Goal: Information Seeking & Learning: Learn about a topic

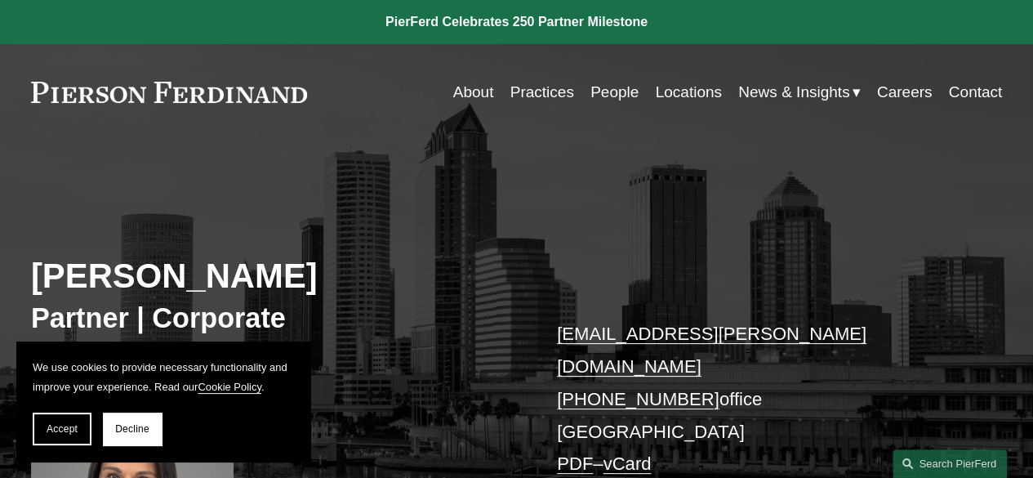
click at [670, 96] on link "Locations" at bounding box center [688, 92] width 66 height 31
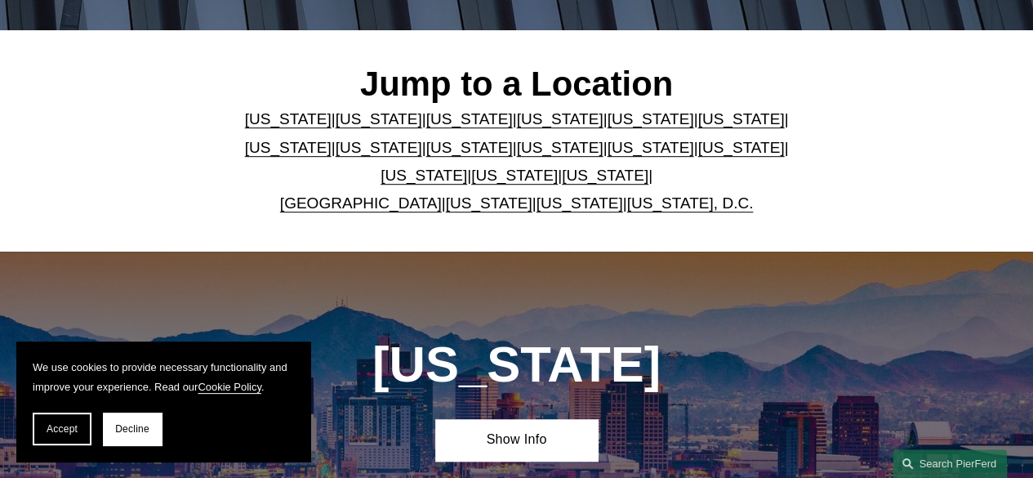
scroll to position [490, 0]
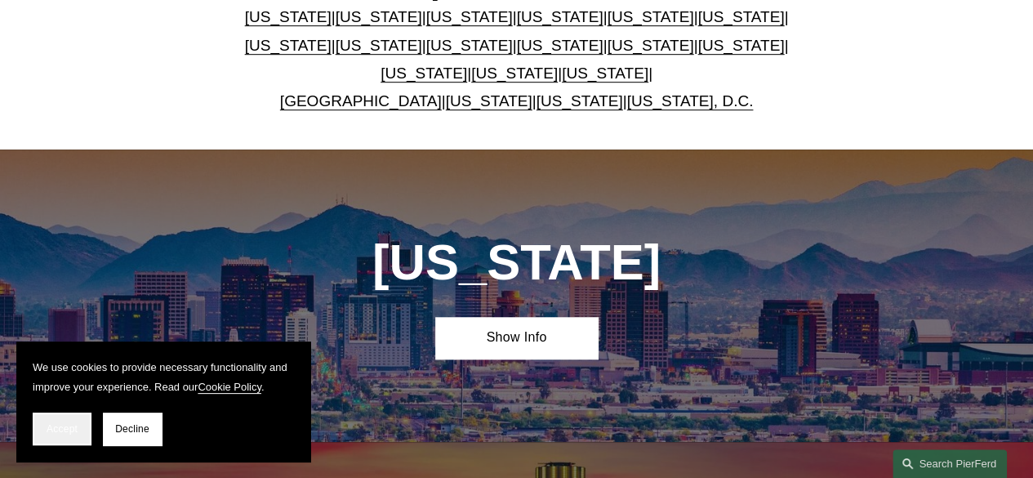
click at [52, 433] on span "Accept" at bounding box center [62, 428] width 31 height 11
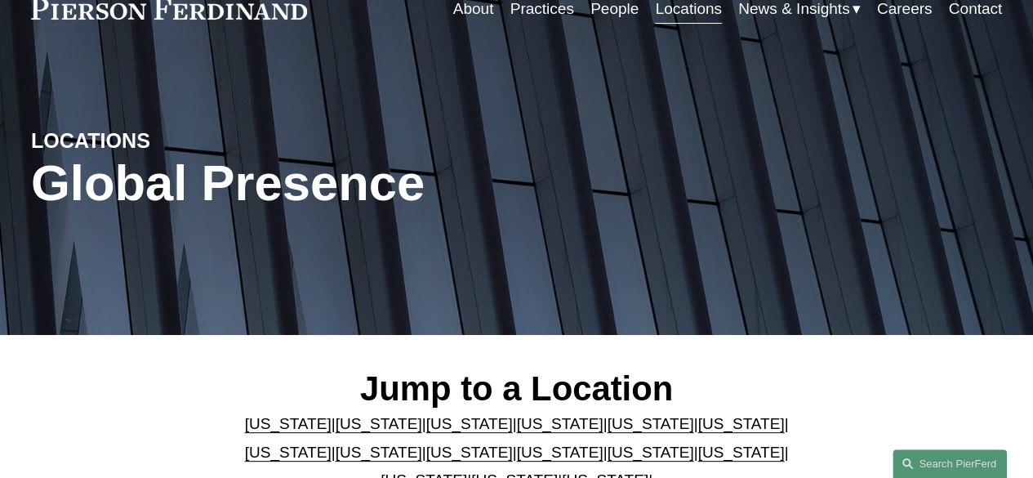
scroll to position [0, 0]
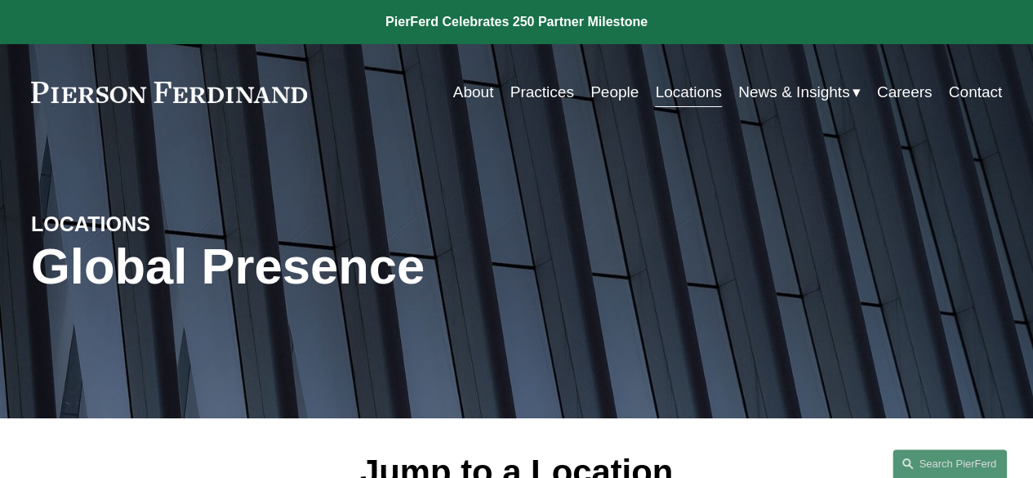
click at [609, 92] on link "People" at bounding box center [615, 92] width 48 height 31
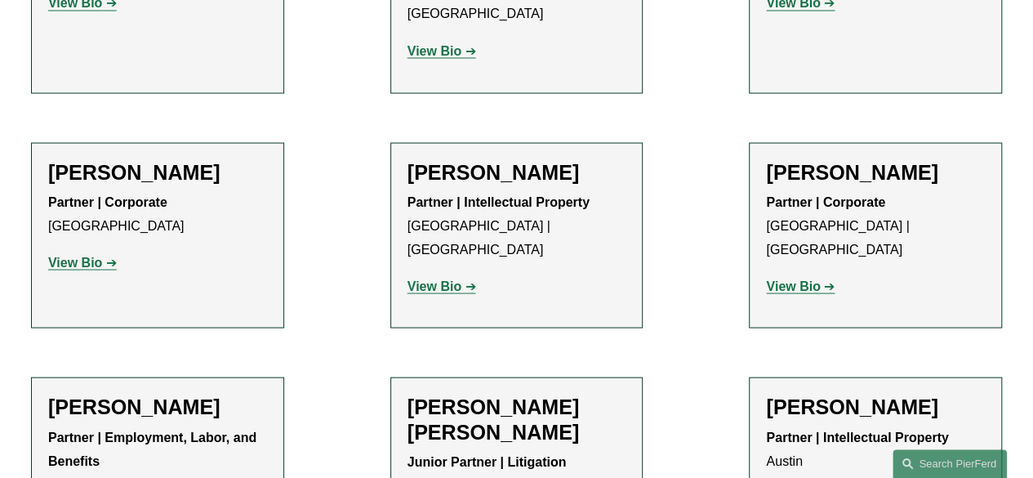
scroll to position [1552, 0]
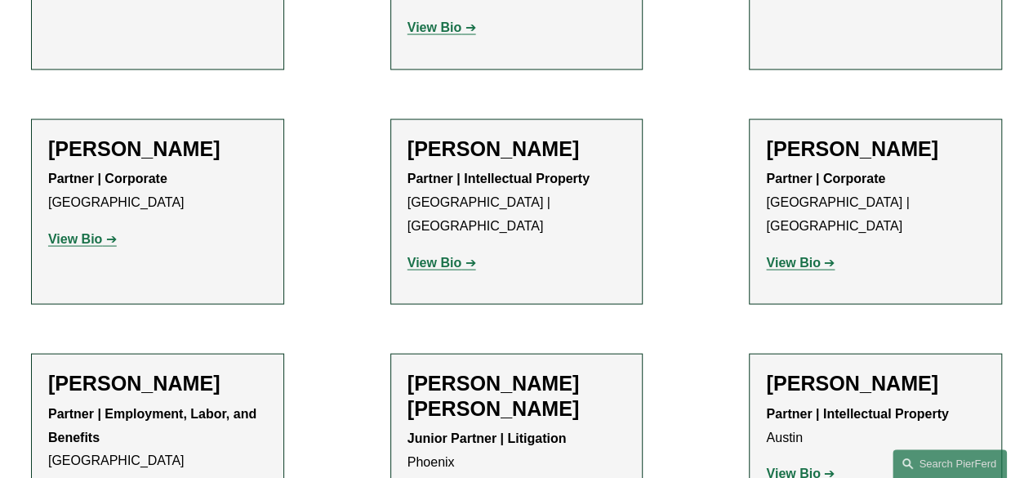
click at [85, 232] on strong "View Bio" at bounding box center [75, 239] width 54 height 14
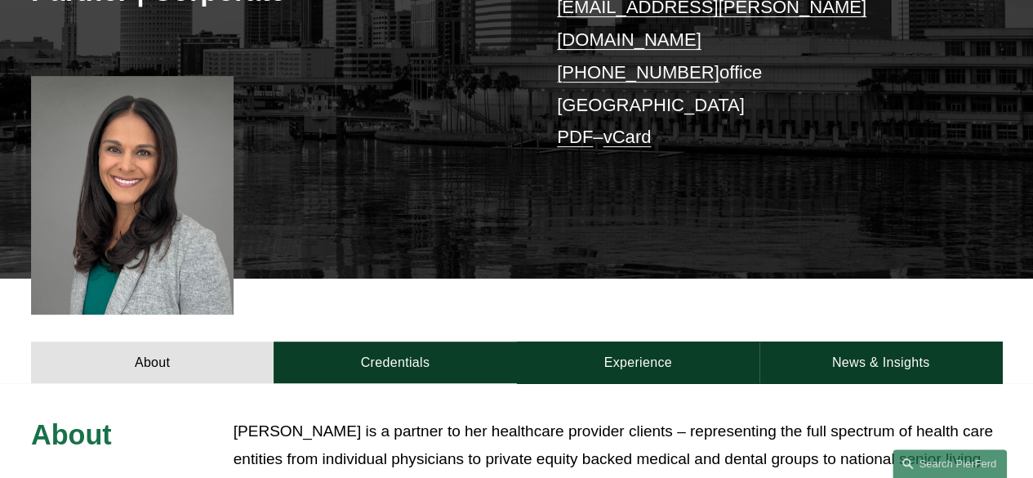
scroll to position [408, 0]
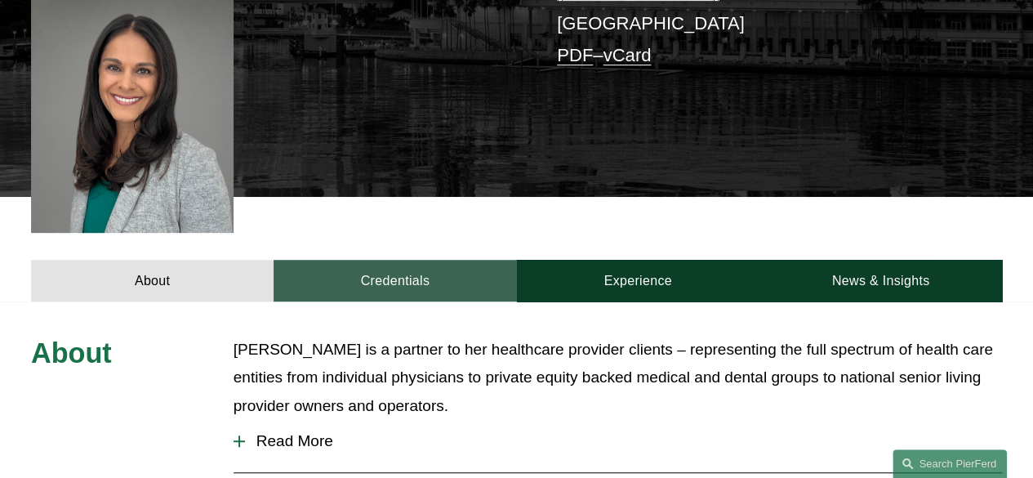
click at [394, 260] on link "Credentials" at bounding box center [395, 281] width 243 height 42
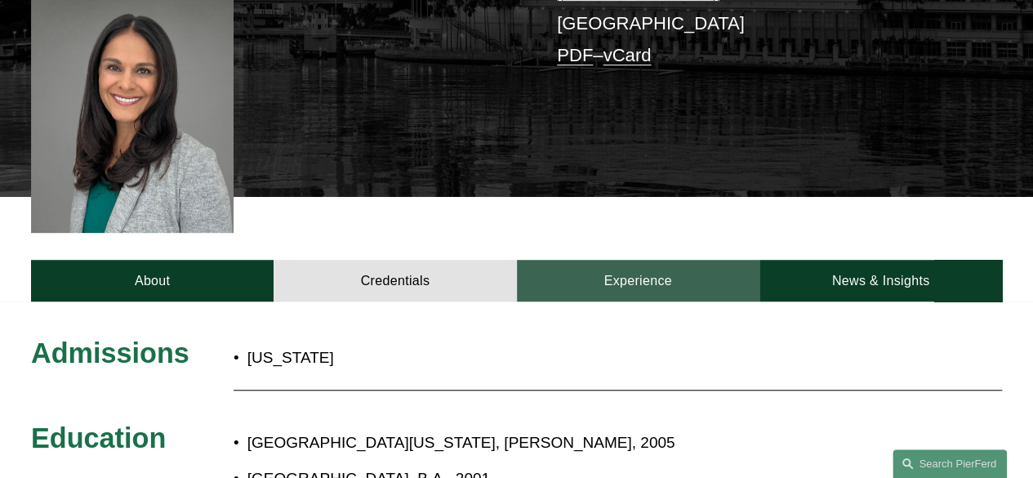
click at [657, 260] on link "Experience" at bounding box center [638, 281] width 243 height 42
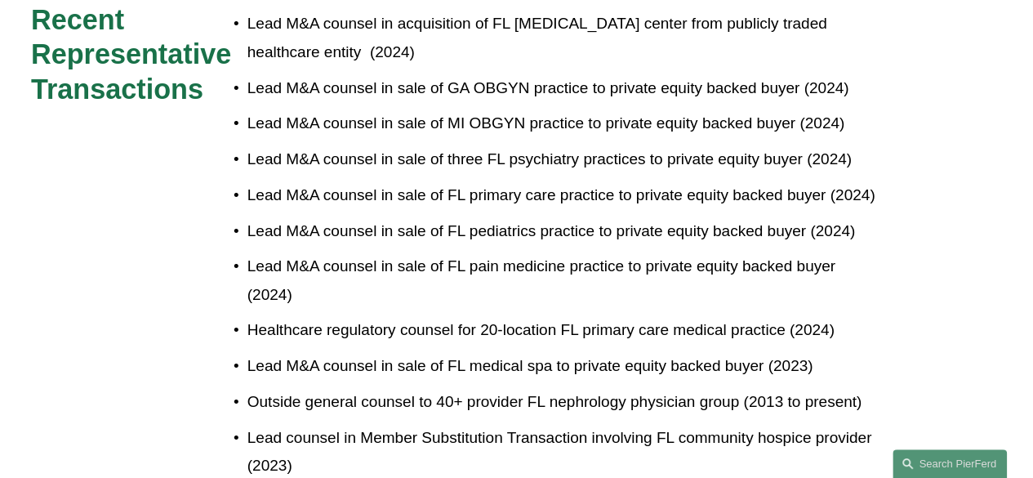
scroll to position [572, 0]
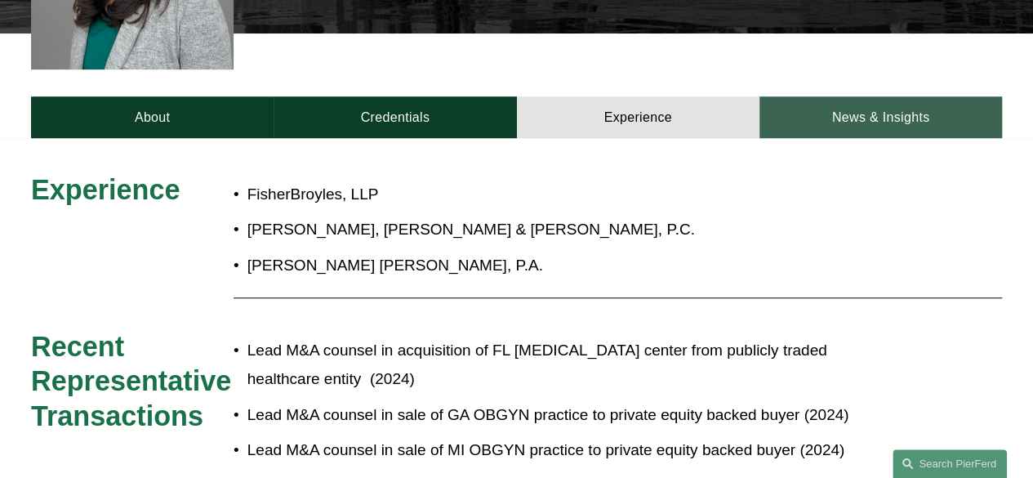
click at [841, 100] on link "News & Insights" at bounding box center [881, 117] width 243 height 42
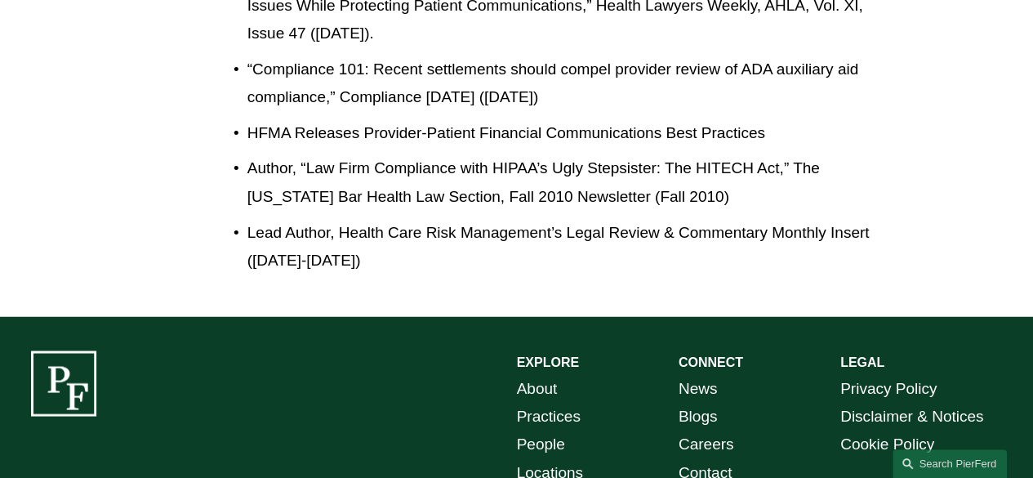
scroll to position [4324, 0]
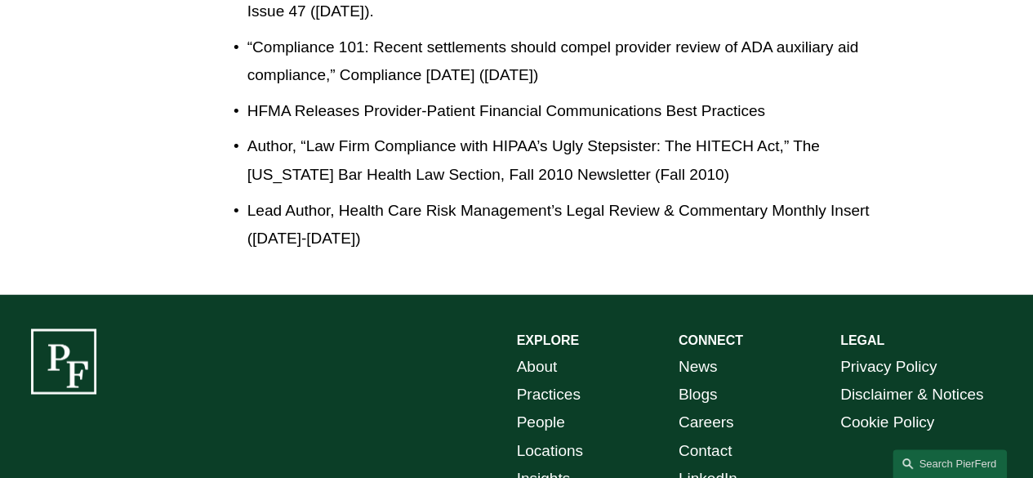
click at [706, 408] on link "Careers" at bounding box center [707, 422] width 56 height 28
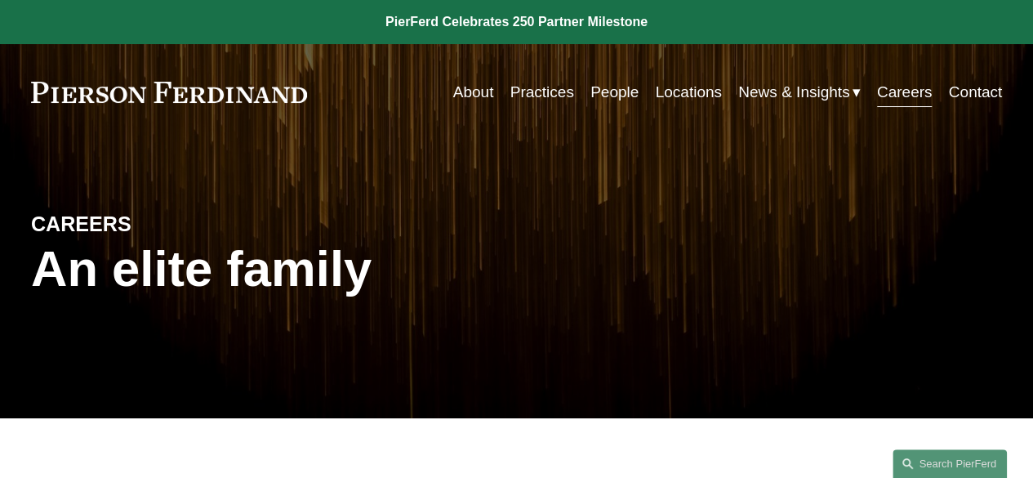
click at [476, 95] on link "About" at bounding box center [473, 92] width 41 height 31
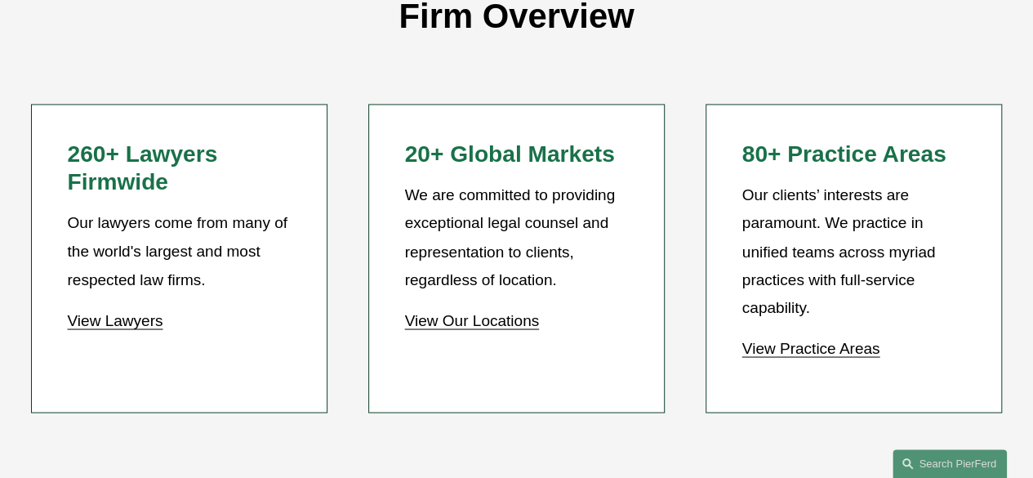
scroll to position [1143, 0]
